Goal: Information Seeking & Learning: Find specific fact

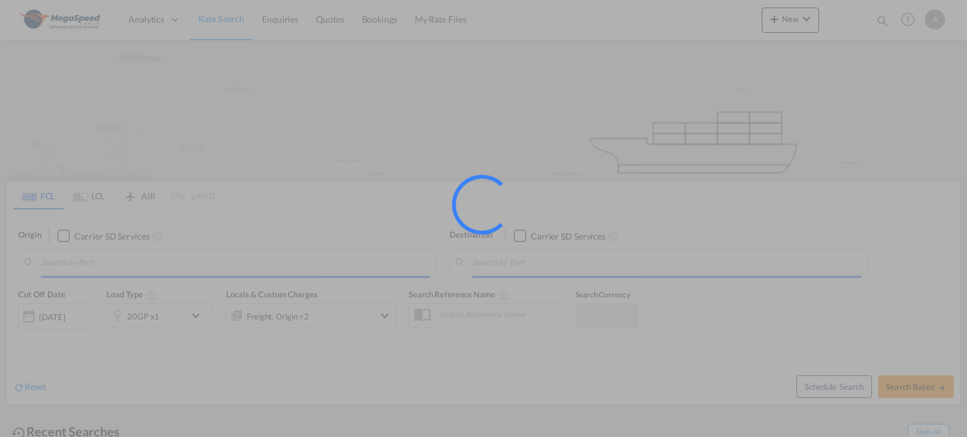
type input "[GEOGRAPHIC_DATA], [GEOGRAPHIC_DATA]"
type input "[GEOGRAPHIC_DATA] ([GEOGRAPHIC_DATA]), DZALG"
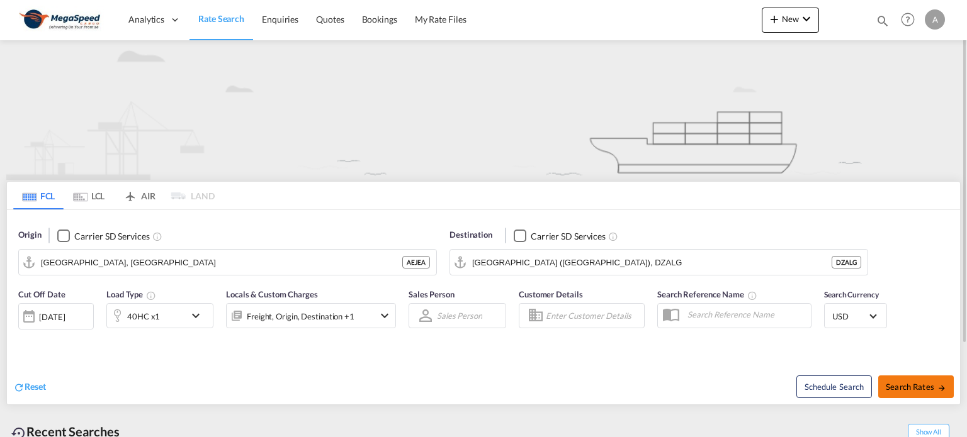
click at [917, 382] on span "Search Rates" at bounding box center [915, 387] width 60 height 10
type input "AEJEA to DZALG / [DATE]"
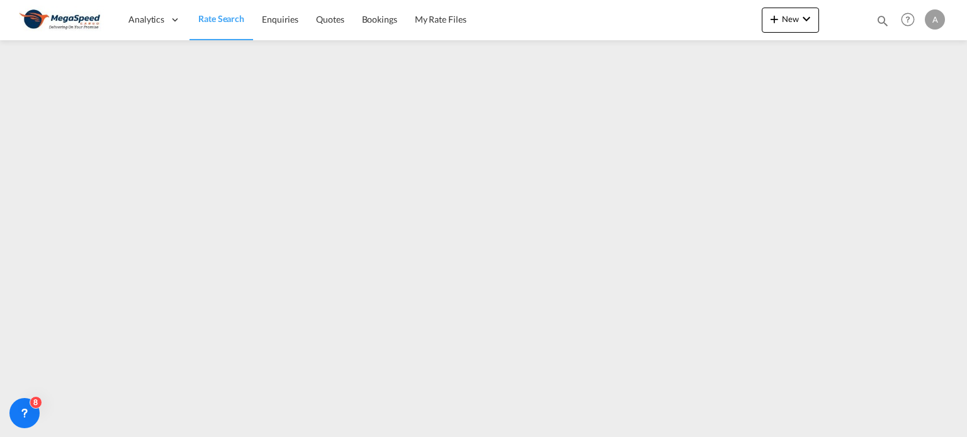
click at [236, 20] on span "Rate Search" at bounding box center [221, 18] width 46 height 11
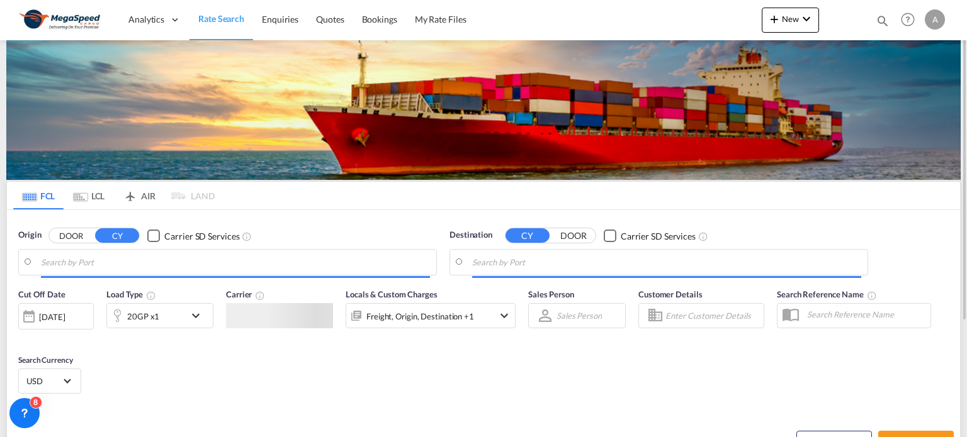
type input "[GEOGRAPHIC_DATA], [GEOGRAPHIC_DATA]"
type input "[GEOGRAPHIC_DATA] ([GEOGRAPHIC_DATA]), DZALG"
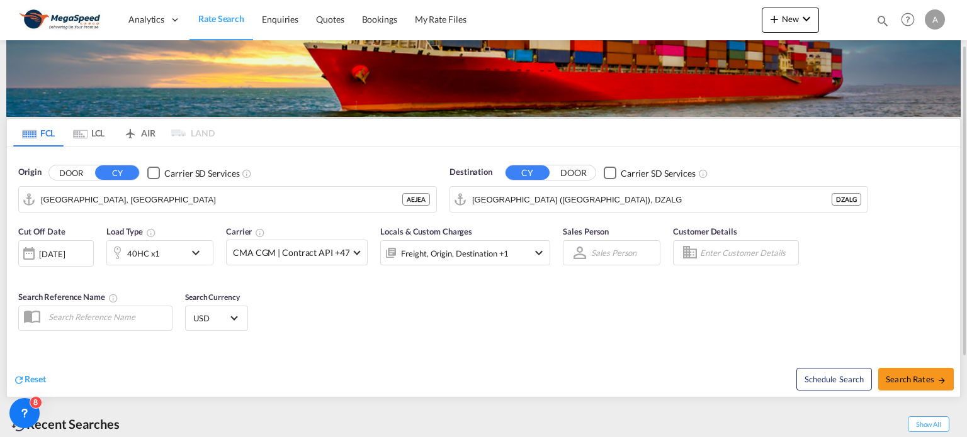
scroll to position [174, 0]
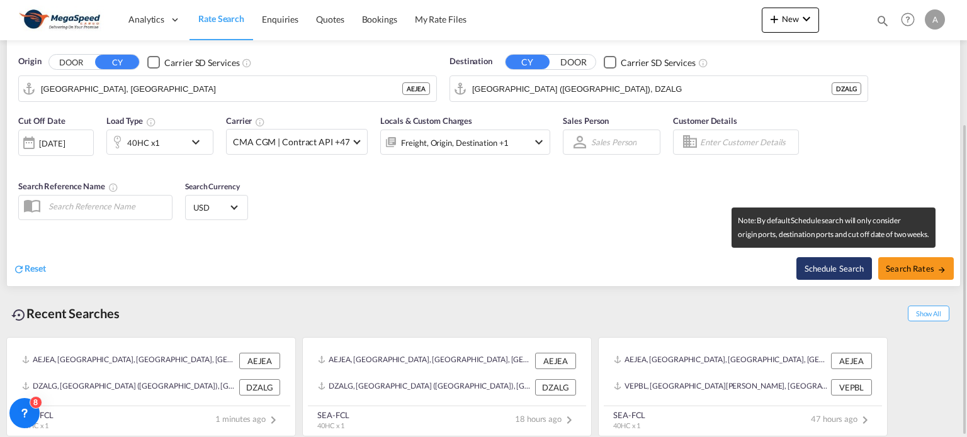
click at [828, 271] on button "Schedule Search" at bounding box center [834, 268] width 76 height 23
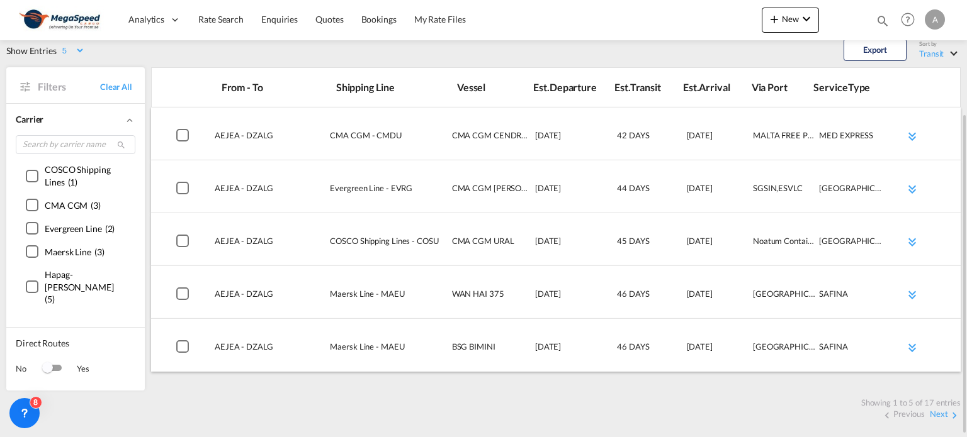
scroll to position [157, 0]
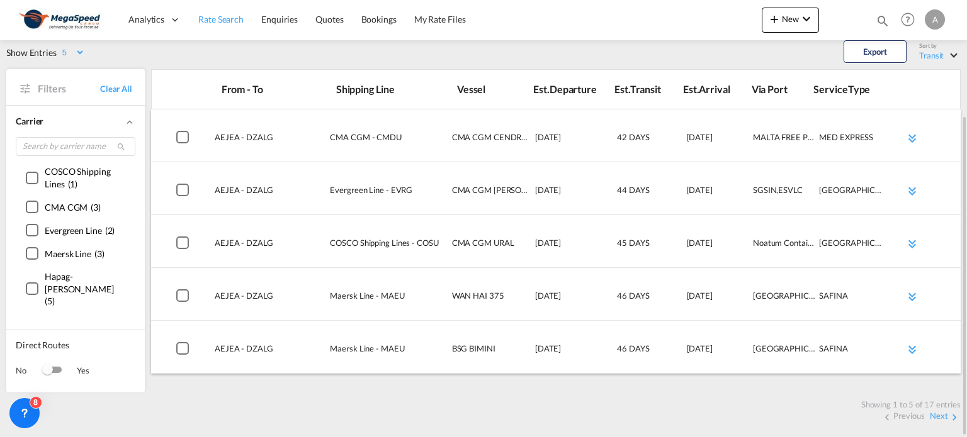
click at [225, 16] on span "Rate Search" at bounding box center [220, 19] width 45 height 11
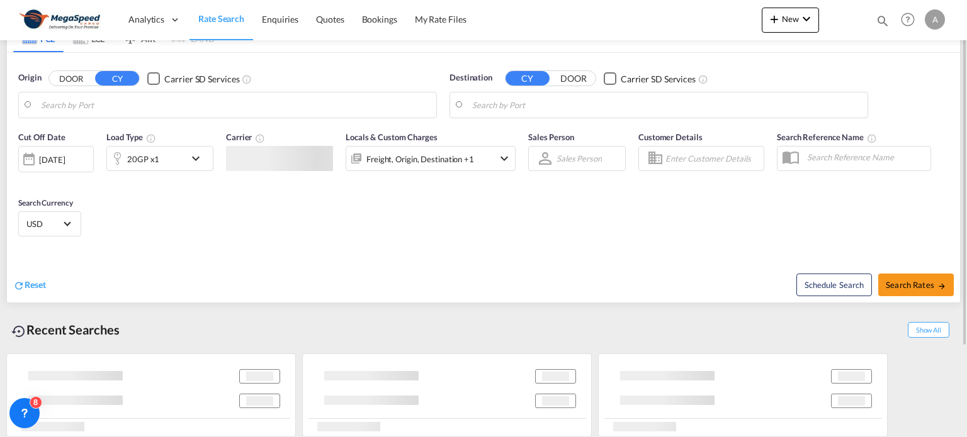
scroll to position [106, 0]
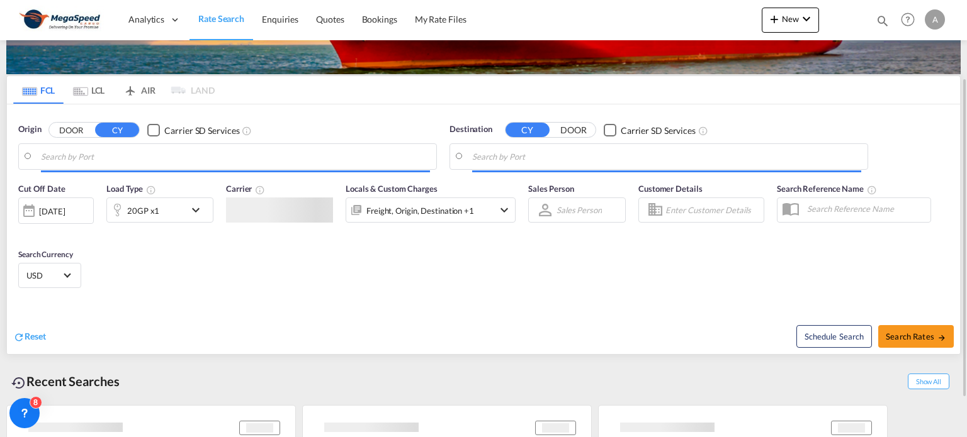
type input "[GEOGRAPHIC_DATA], [GEOGRAPHIC_DATA]"
type input "[GEOGRAPHIC_DATA] ([GEOGRAPHIC_DATA]), DZALG"
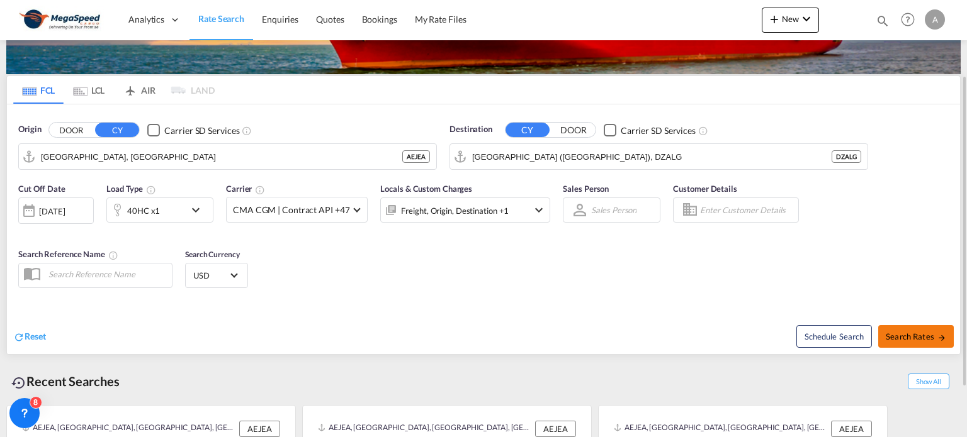
click at [903, 340] on span "Search Rates" at bounding box center [915, 337] width 60 height 10
type input "AEJEA to DZALG / [DATE]"
